Goal: Task Accomplishment & Management: Manage account settings

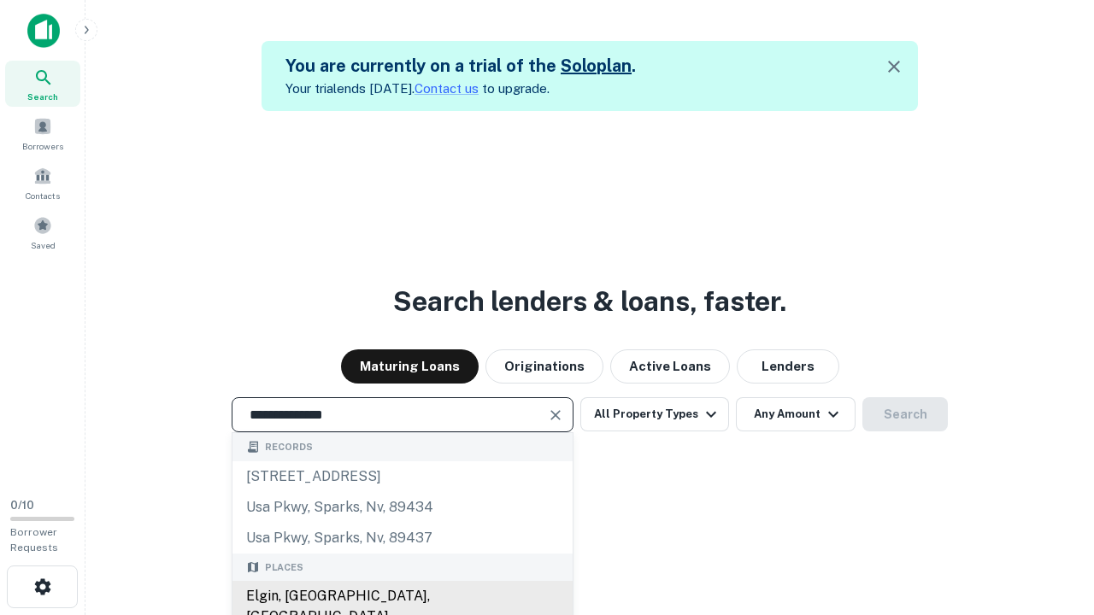
click at [402, 596] on div "Elgin, [GEOGRAPHIC_DATA], [GEOGRAPHIC_DATA]" at bounding box center [402, 606] width 340 height 51
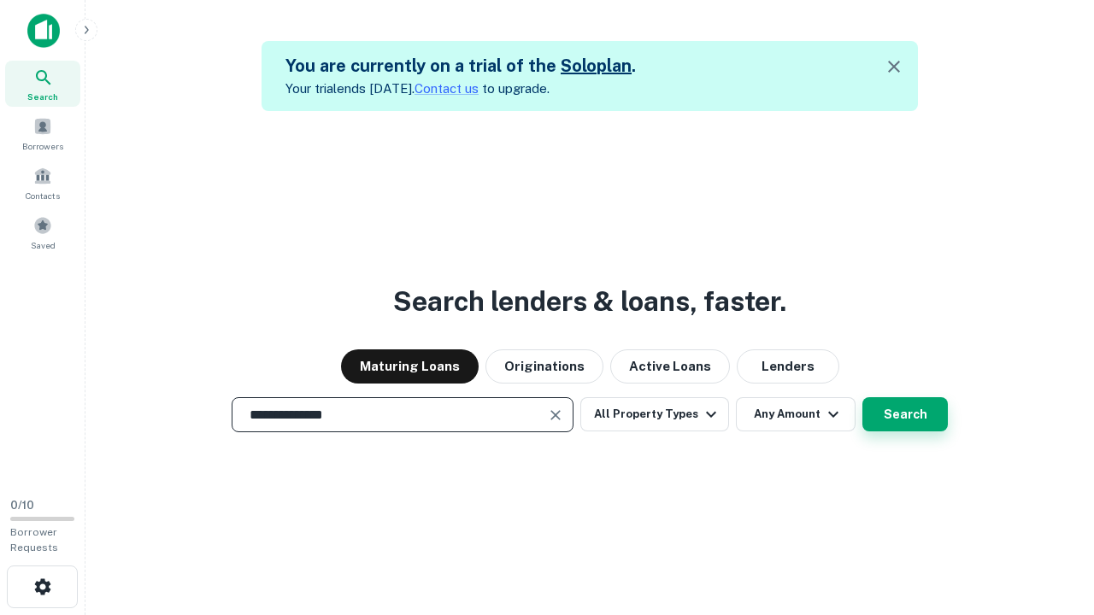
type input "**********"
click at [862, 397] on button "Search" at bounding box center [904, 414] width 85 height 34
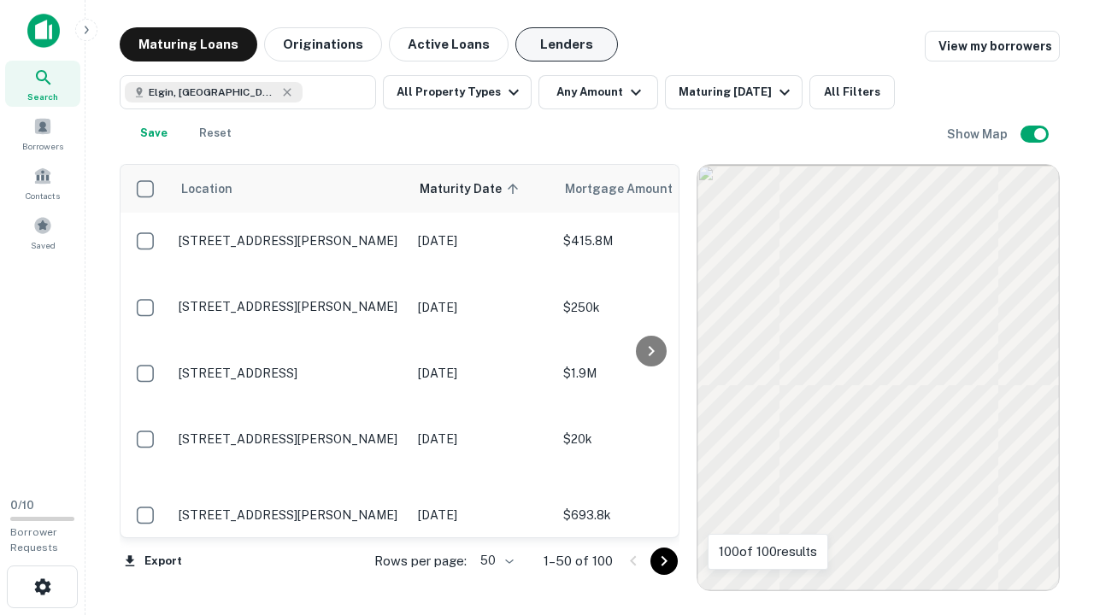
click at [567, 44] on button "Lenders" at bounding box center [566, 44] width 103 height 34
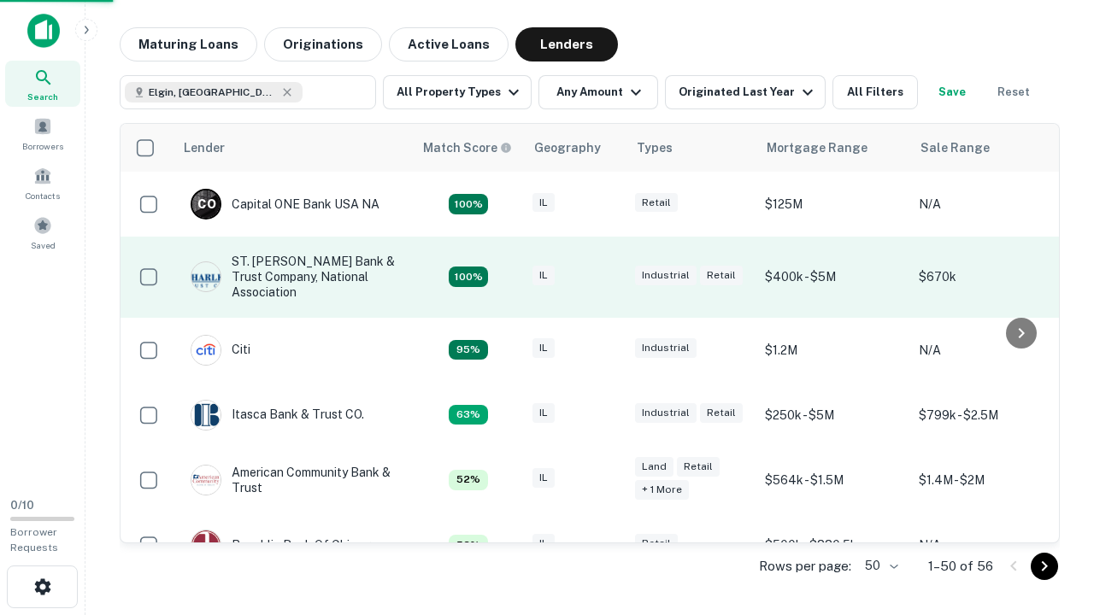
click at [607, 277] on div "IL" at bounding box center [574, 277] width 85 height 23
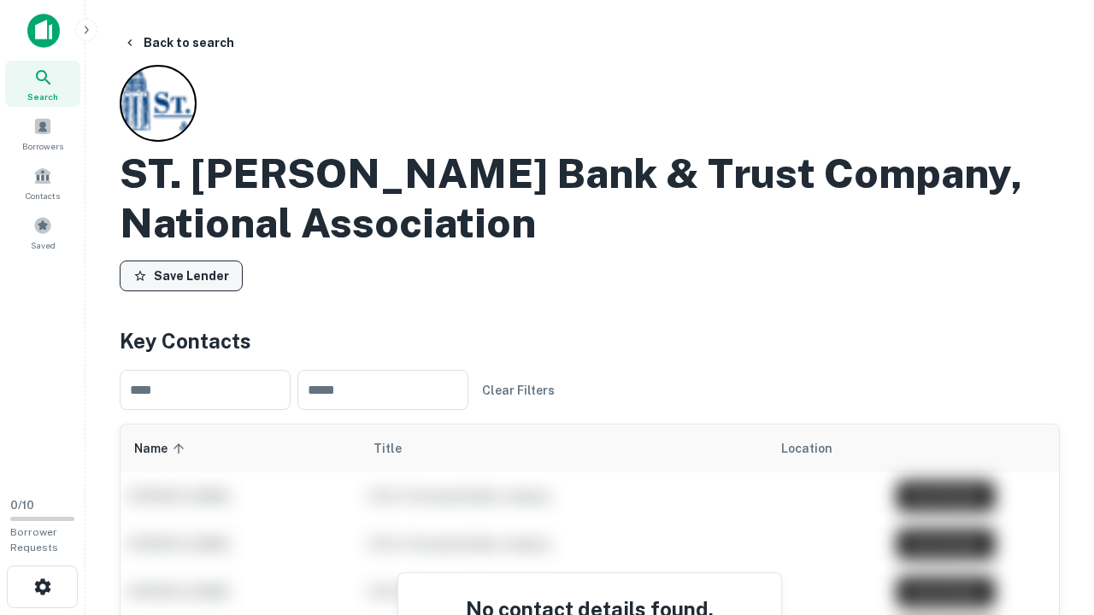
click at [181, 276] on button "Save Lender" at bounding box center [181, 276] width 123 height 31
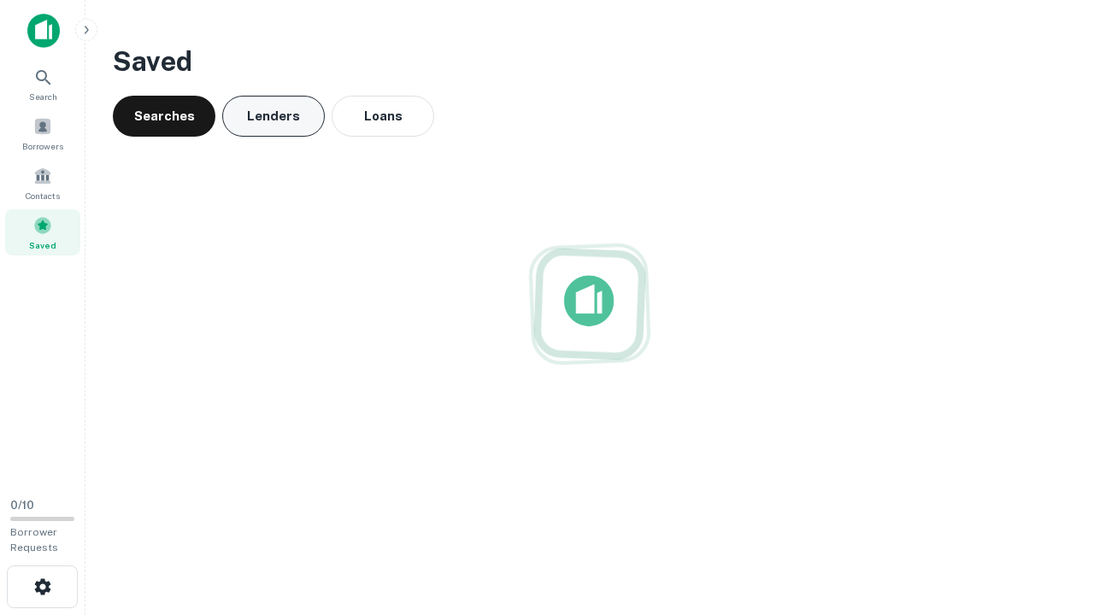
click at [273, 116] on button "Lenders" at bounding box center [273, 116] width 103 height 41
